Goal: Task Accomplishment & Management: Use online tool/utility

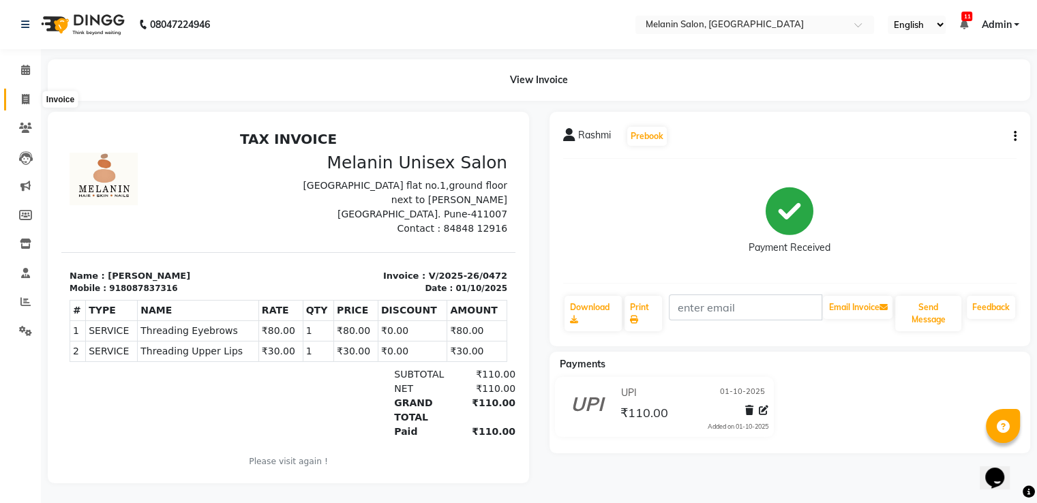
click at [14, 97] on span at bounding box center [26, 100] width 24 height 16
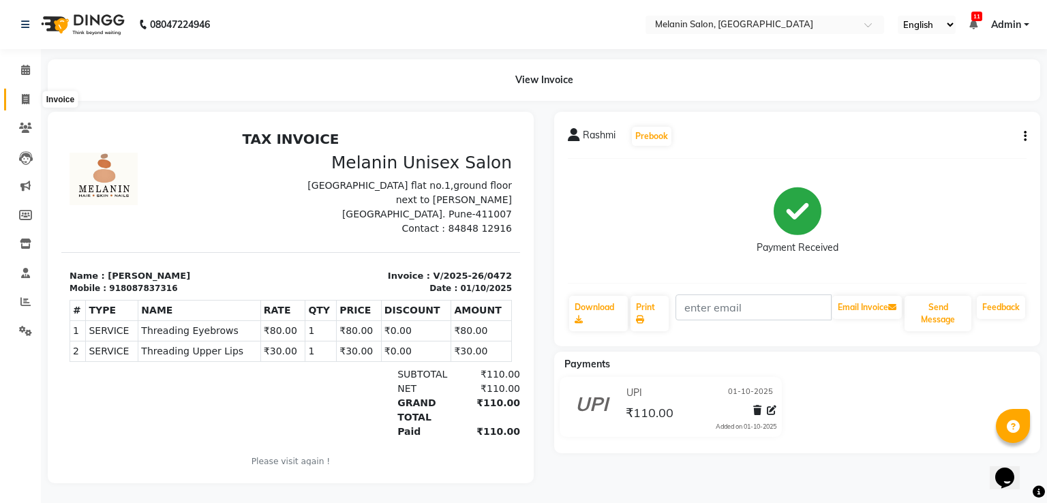
select select "service"
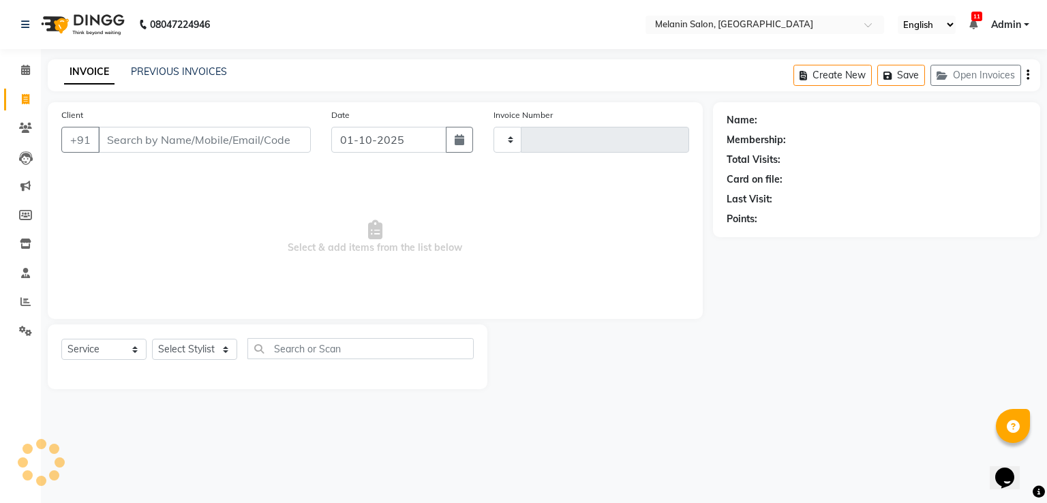
type input "0473"
select select "6804"
click at [239, 138] on input "Client" at bounding box center [204, 140] width 213 height 26
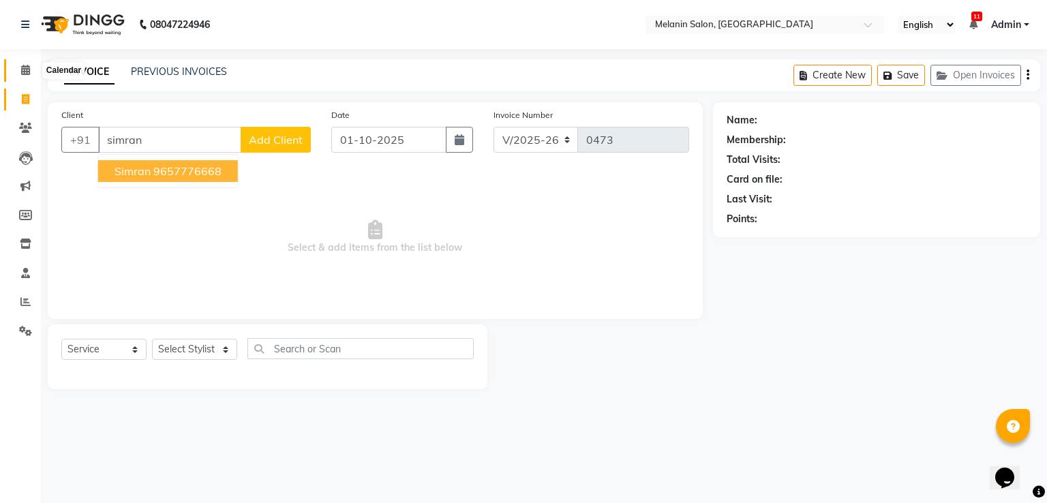
type input "simran"
click at [26, 75] on icon at bounding box center [25, 70] width 9 height 10
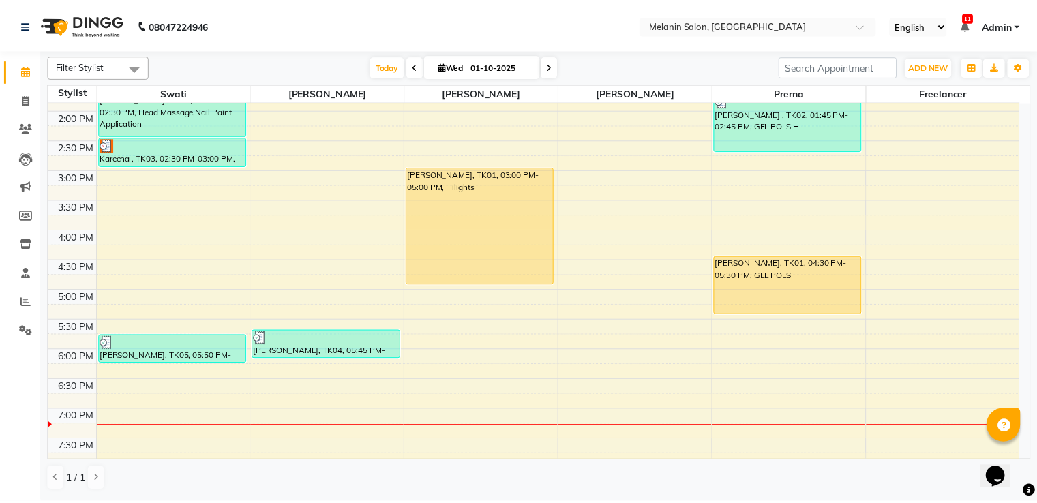
scroll to position [260, 0]
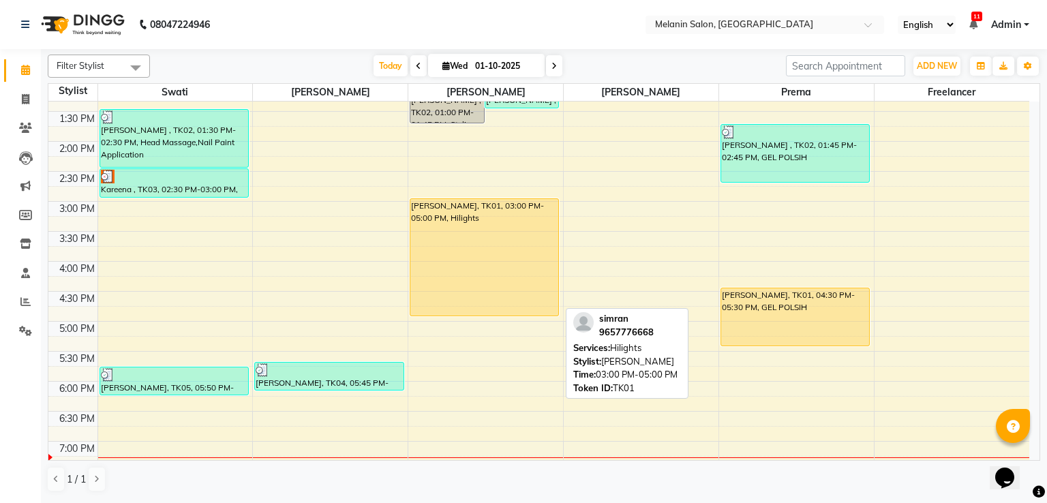
click at [494, 275] on div "[PERSON_NAME], TK01, 03:00 PM-05:00 PM, Hilights" at bounding box center [484, 257] width 148 height 117
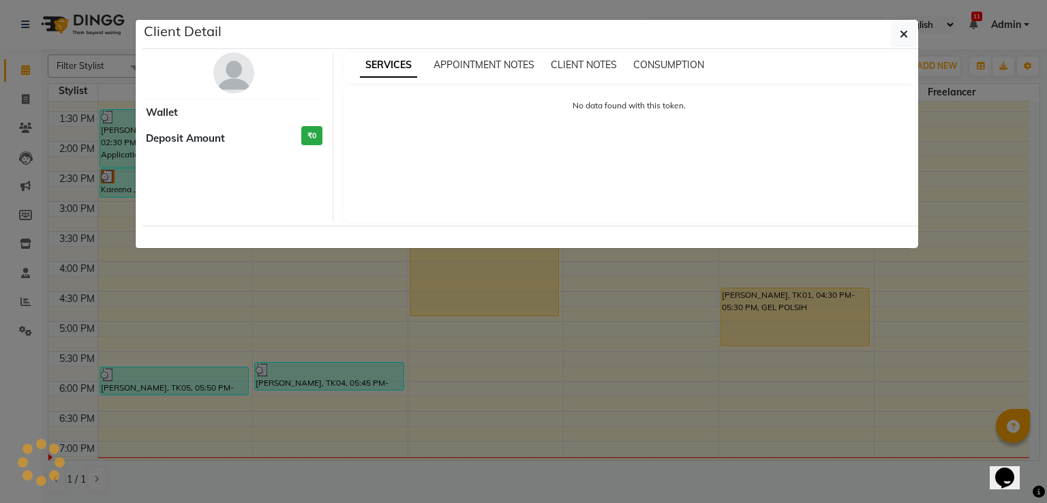
select select "1"
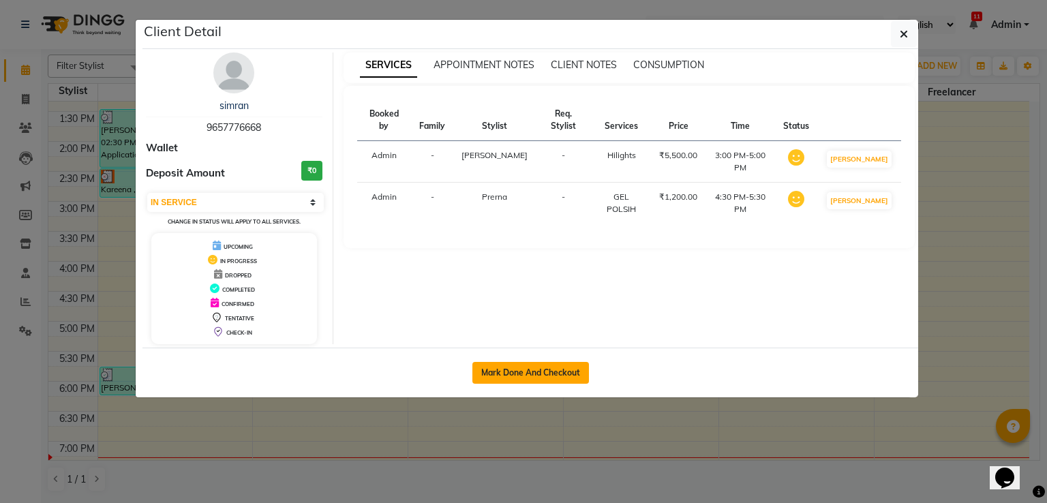
click at [491, 369] on button "Mark Done And Checkout" at bounding box center [530, 373] width 117 height 22
select select "service"
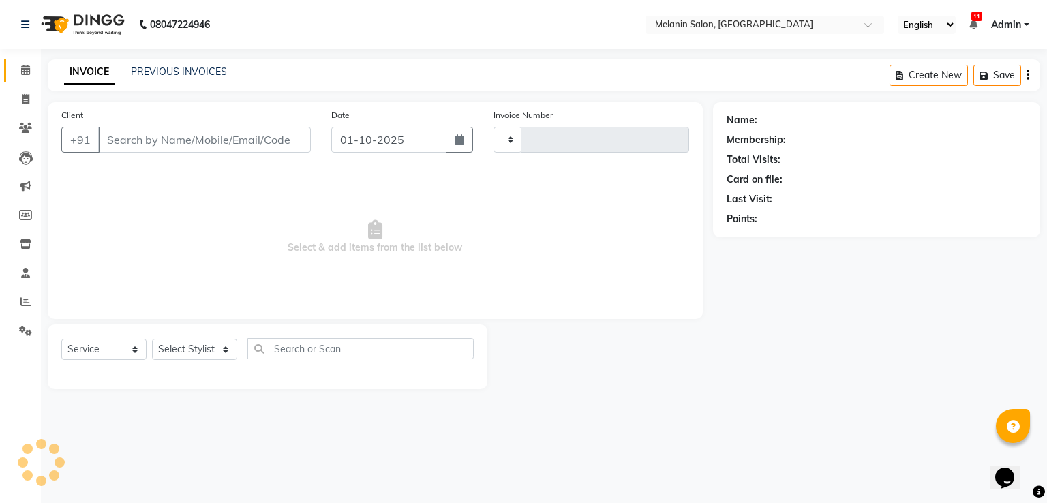
type input "0473"
select select "6804"
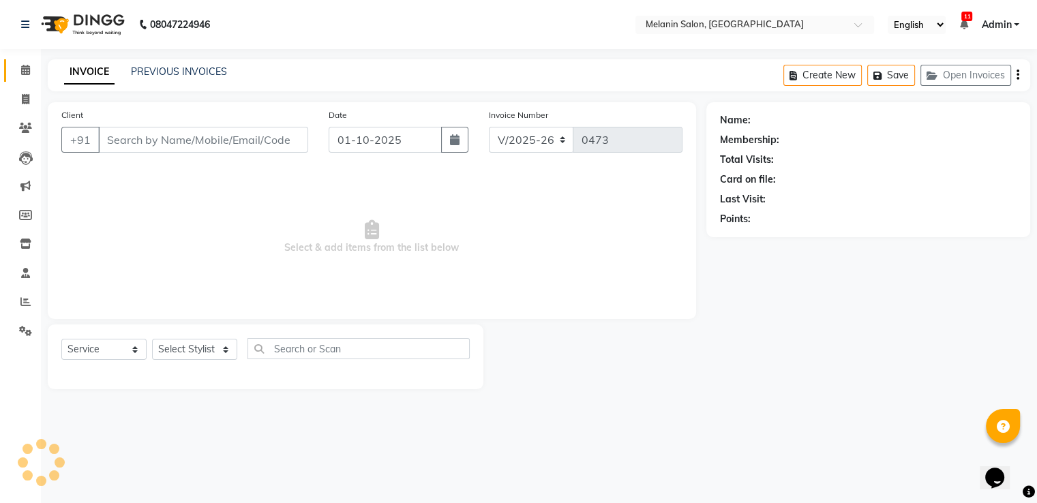
type input "9657776668"
select select "63064"
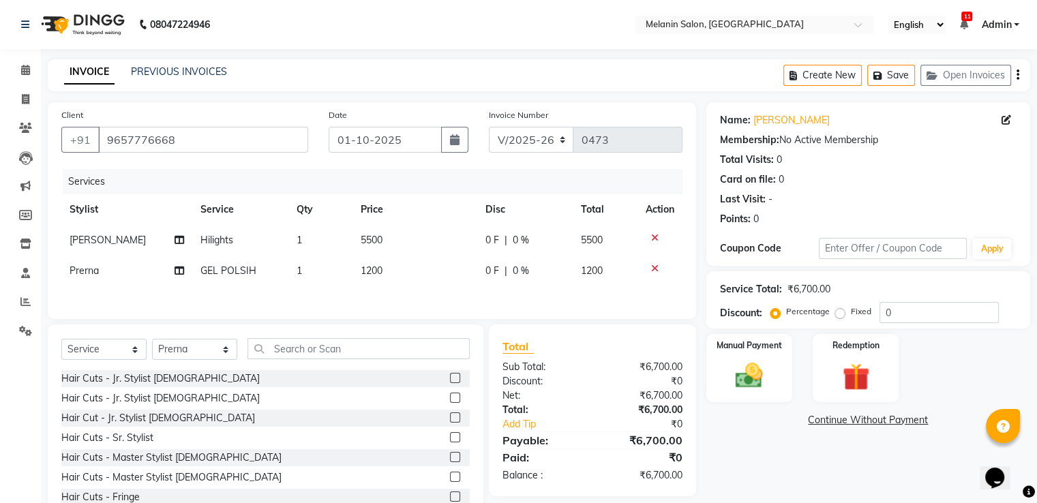
click at [371, 244] on span "5500" at bounding box center [372, 240] width 22 height 12
select select "54300"
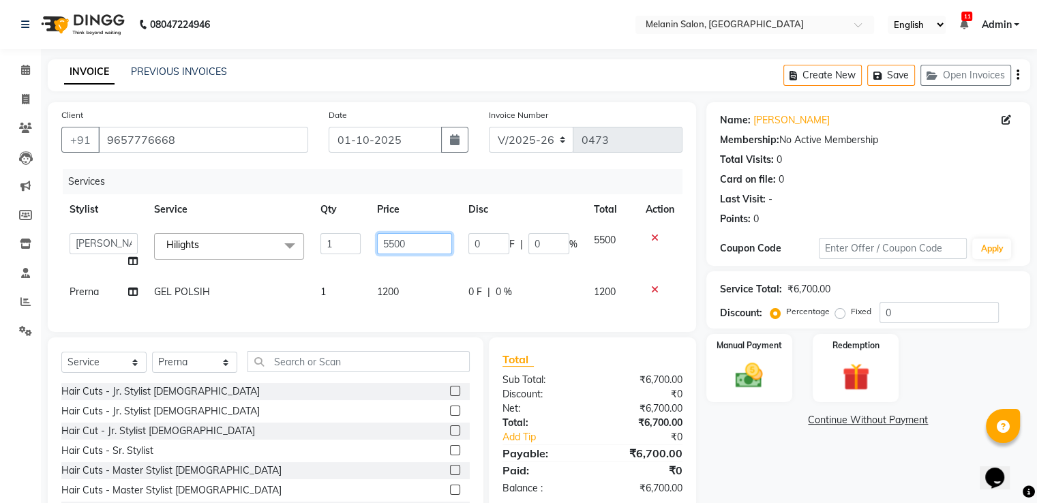
click at [397, 241] on input "5500" at bounding box center [414, 243] width 75 height 21
type input "7000"
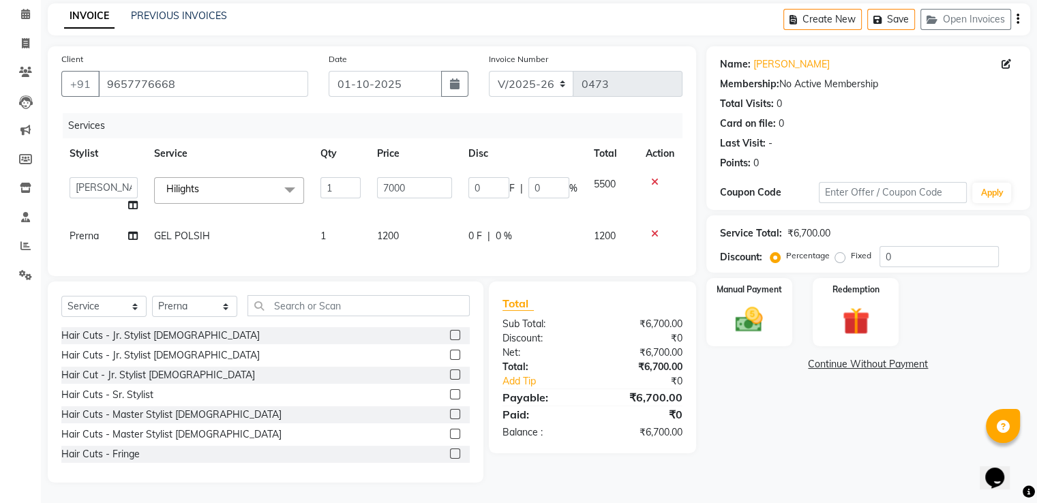
scroll to position [67, 0]
click at [401, 224] on td "1200" at bounding box center [414, 236] width 91 height 31
select select "63064"
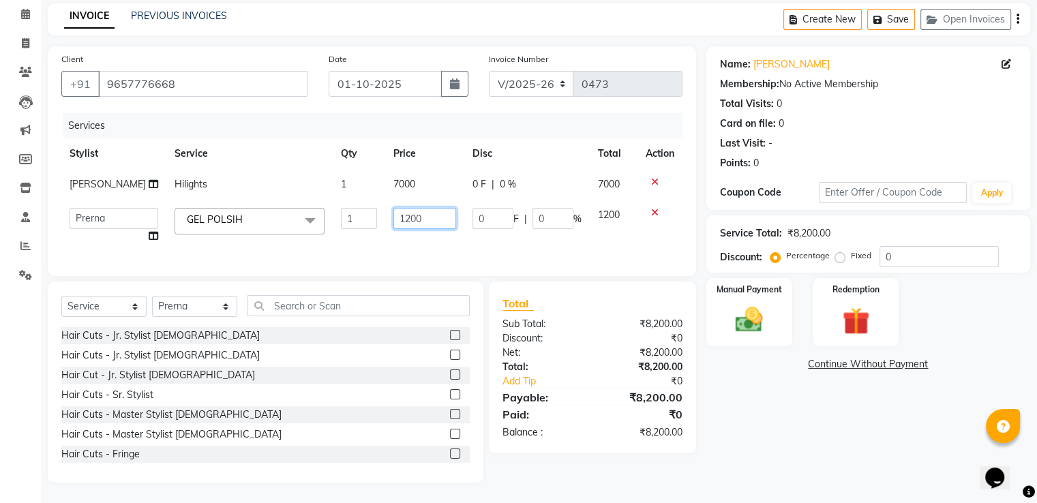
click at [399, 215] on input "1200" at bounding box center [424, 218] width 63 height 21
type input "1400"
click at [205, 238] on td "GEL POLSIH x Hair Cuts - Jr. Stylist [DEMOGRAPHIC_DATA] Hair Cuts - Jr. Stylist…" at bounding box center [249, 226] width 166 height 52
select select "63064"
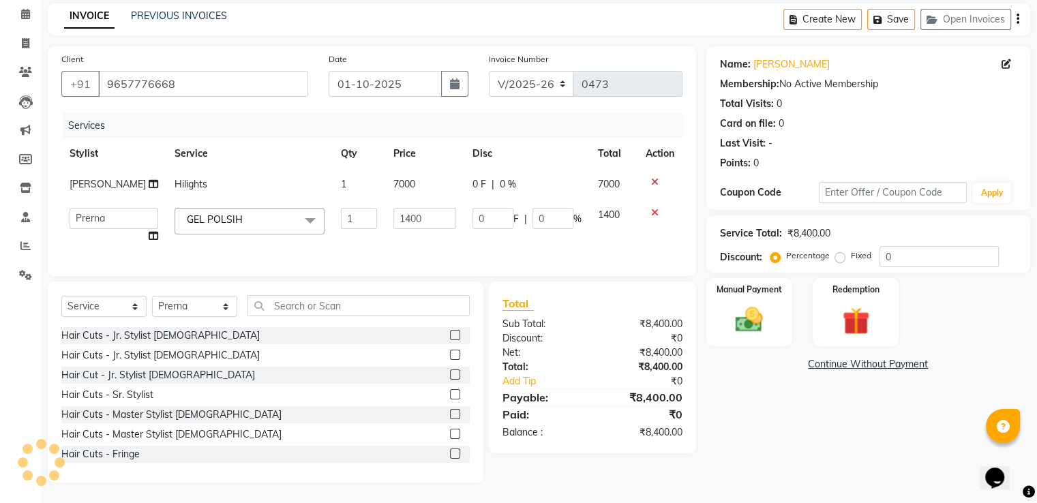
click at [450, 393] on label at bounding box center [455, 394] width 10 height 10
click at [450, 393] on input "checkbox" at bounding box center [454, 395] width 9 height 9
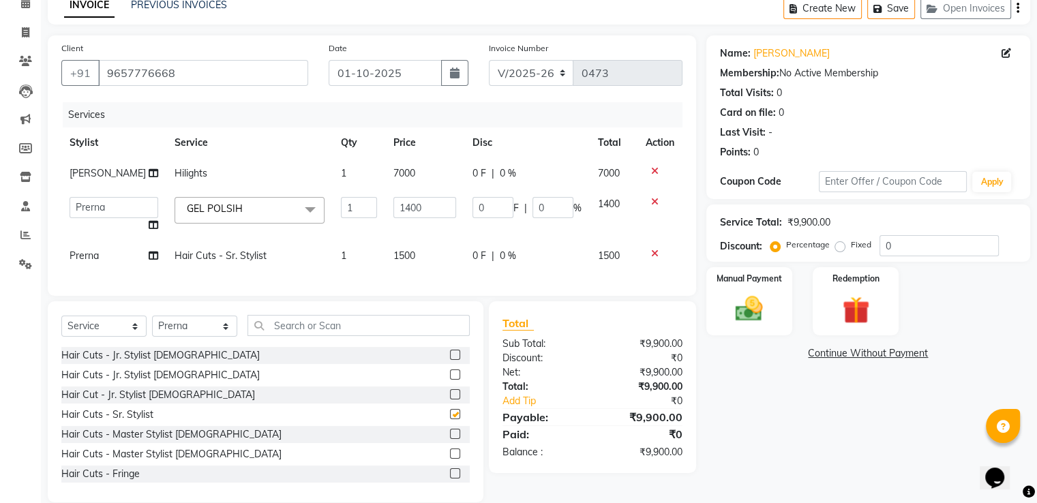
checkbox input "false"
click at [741, 309] on img at bounding box center [749, 309] width 46 height 33
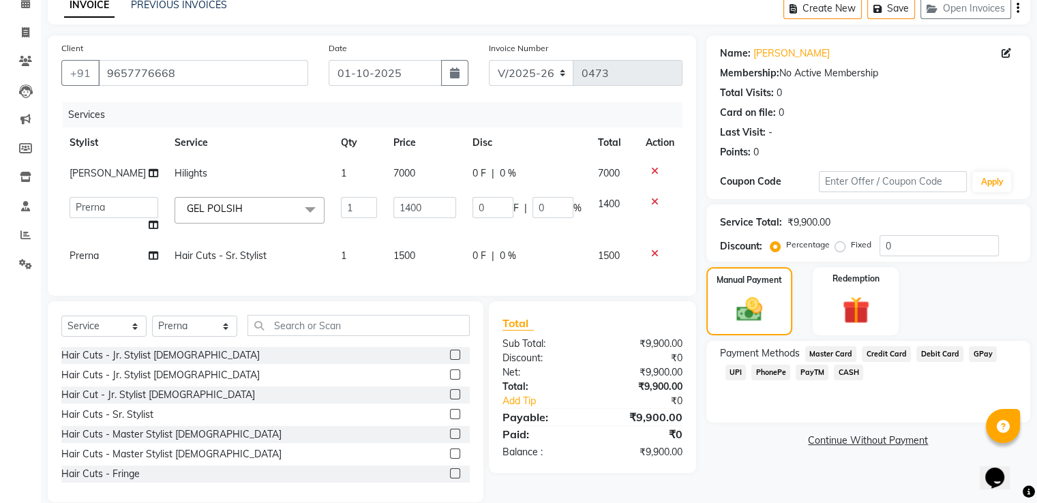
click at [836, 369] on span "CASH" at bounding box center [848, 373] width 29 height 16
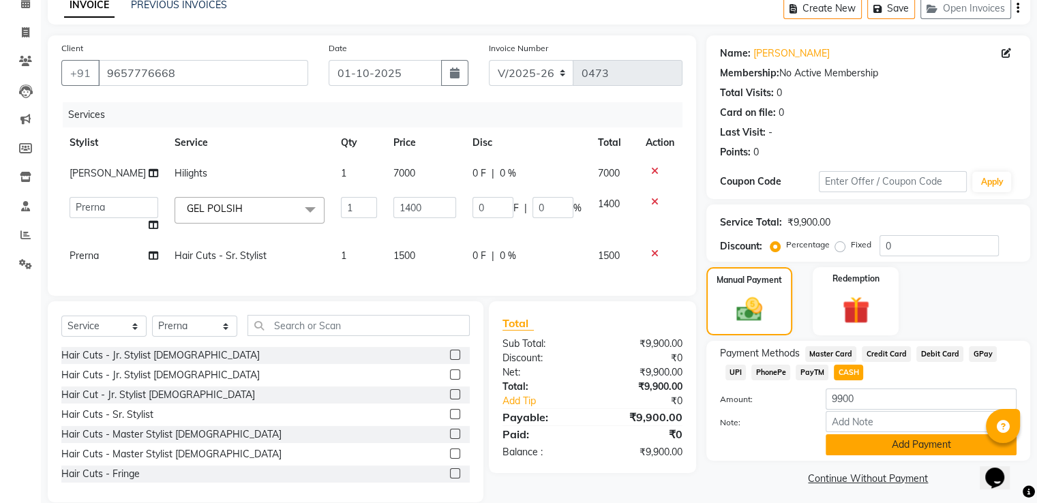
click at [913, 451] on button "Add Payment" at bounding box center [921, 444] width 191 height 21
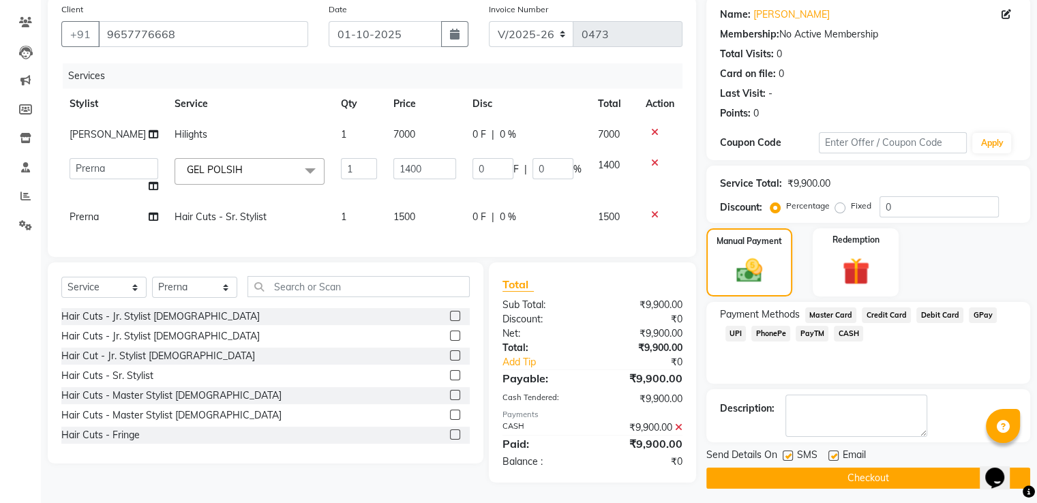
scroll to position [117, 0]
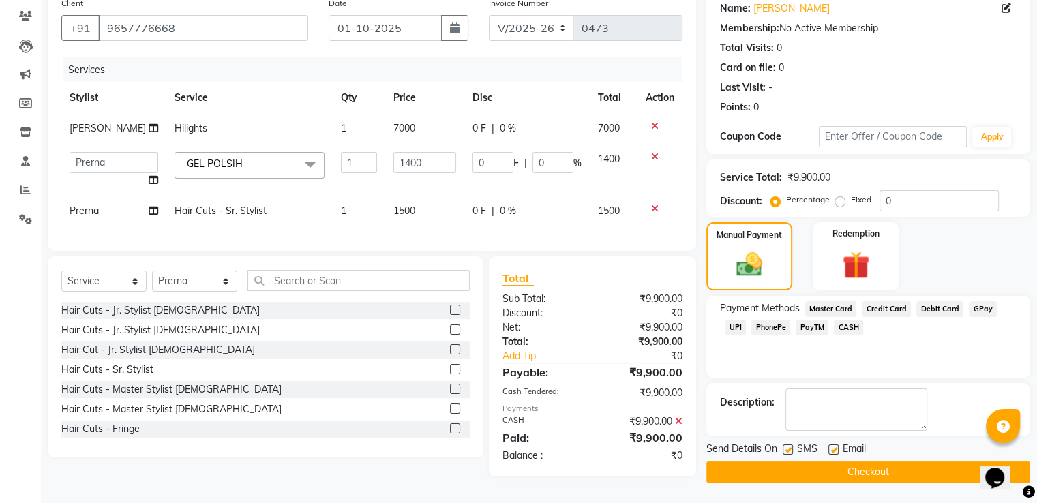
click at [868, 468] on button "Checkout" at bounding box center [868, 471] width 324 height 21
